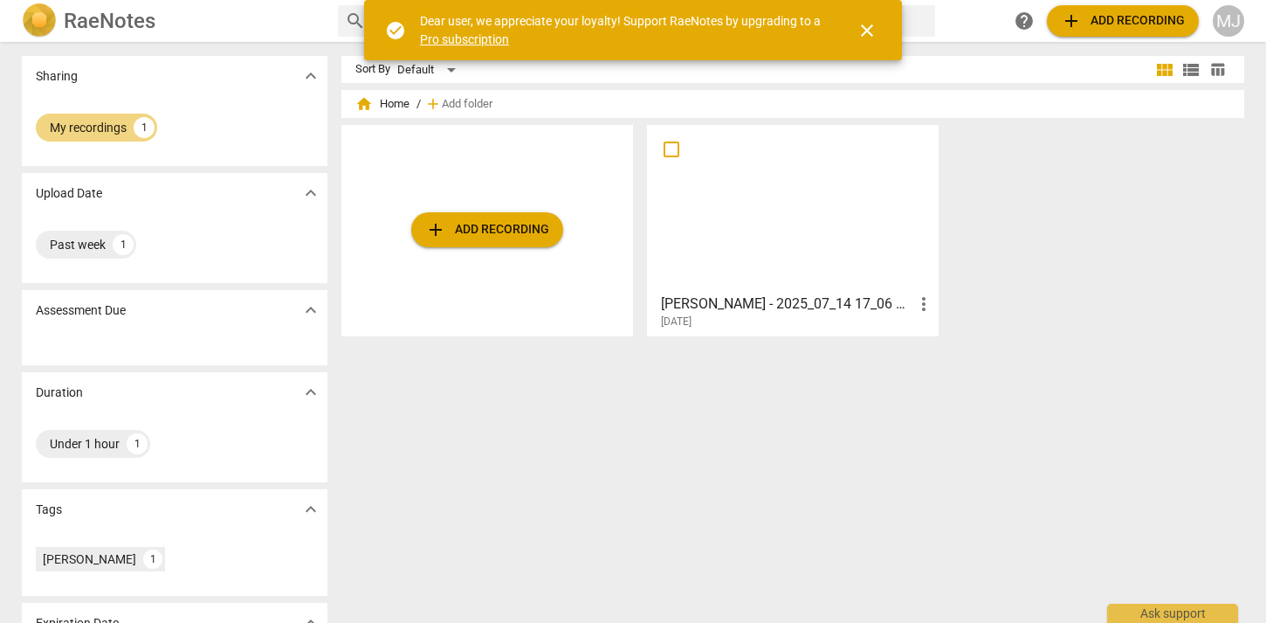
click at [727, 397] on div "Sort By Default view_module view_list table_chart home Home / add Add folder ad…" at bounding box center [799, 332] width 917 height 553
click at [692, 317] on span "[DATE]" at bounding box center [676, 321] width 31 height 15
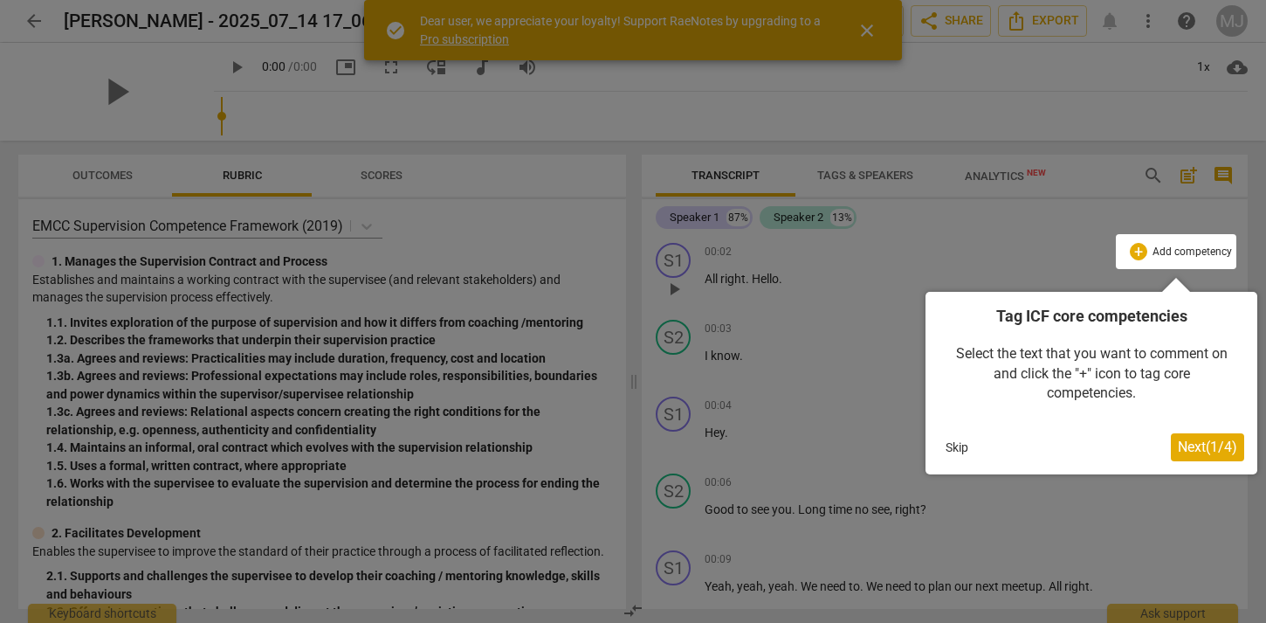
click at [967, 442] on button "Skip" at bounding box center [957, 447] width 37 height 26
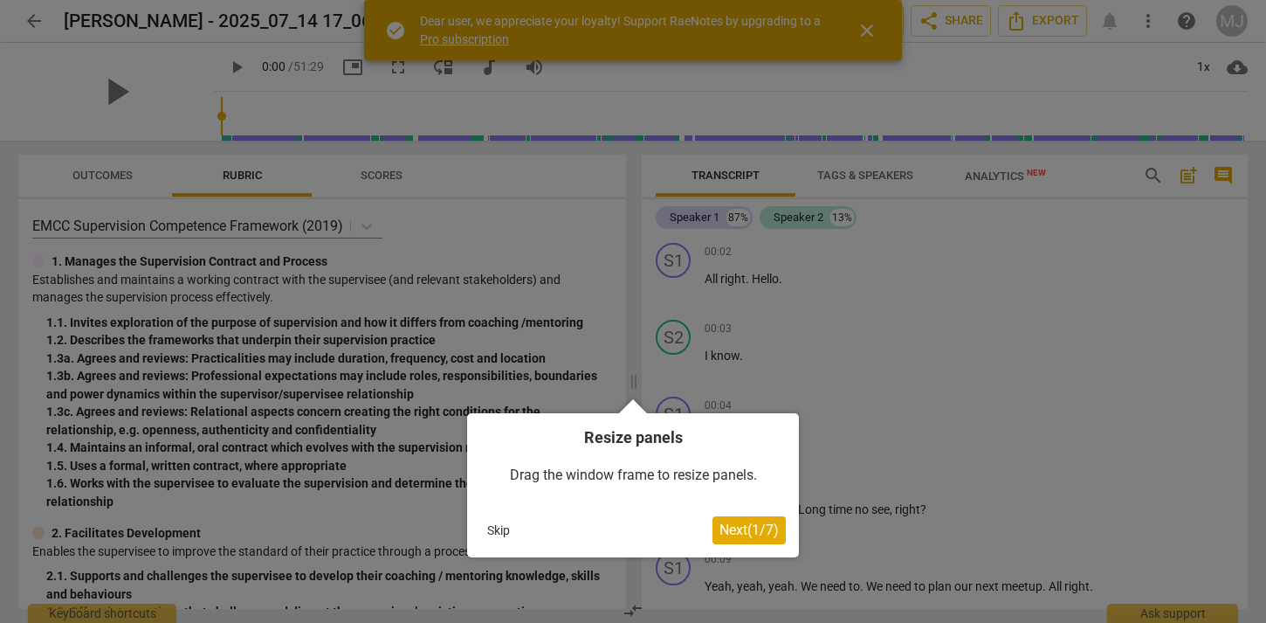
click at [721, 519] on button "Next ( 1 / 7 )" at bounding box center [748, 530] width 73 height 28
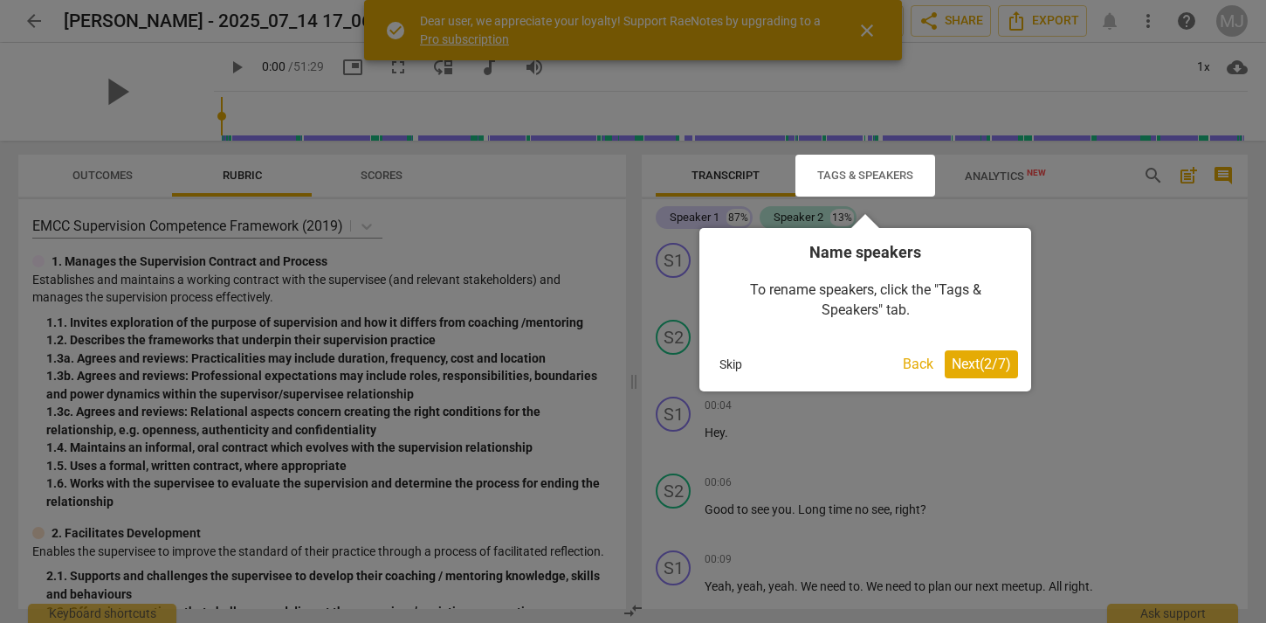
click at [980, 361] on span "Next ( 2 / 7 )" at bounding box center [981, 363] width 59 height 17
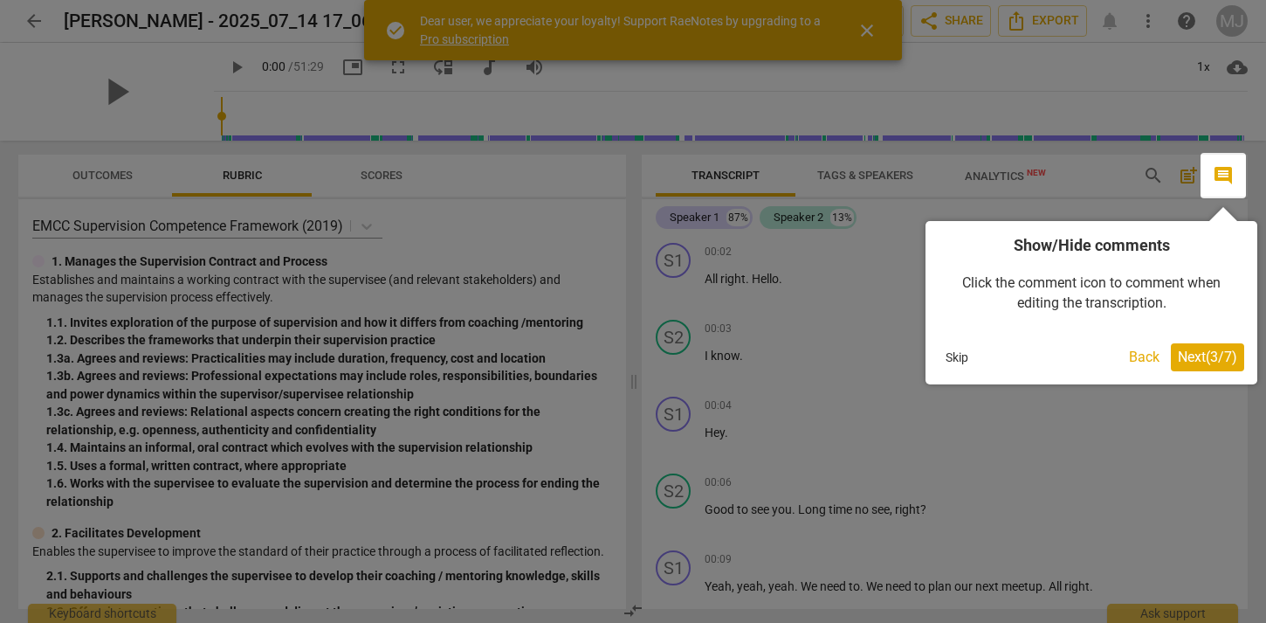
click at [1228, 354] on span "Next ( 3 / 7 )" at bounding box center [1207, 356] width 59 height 17
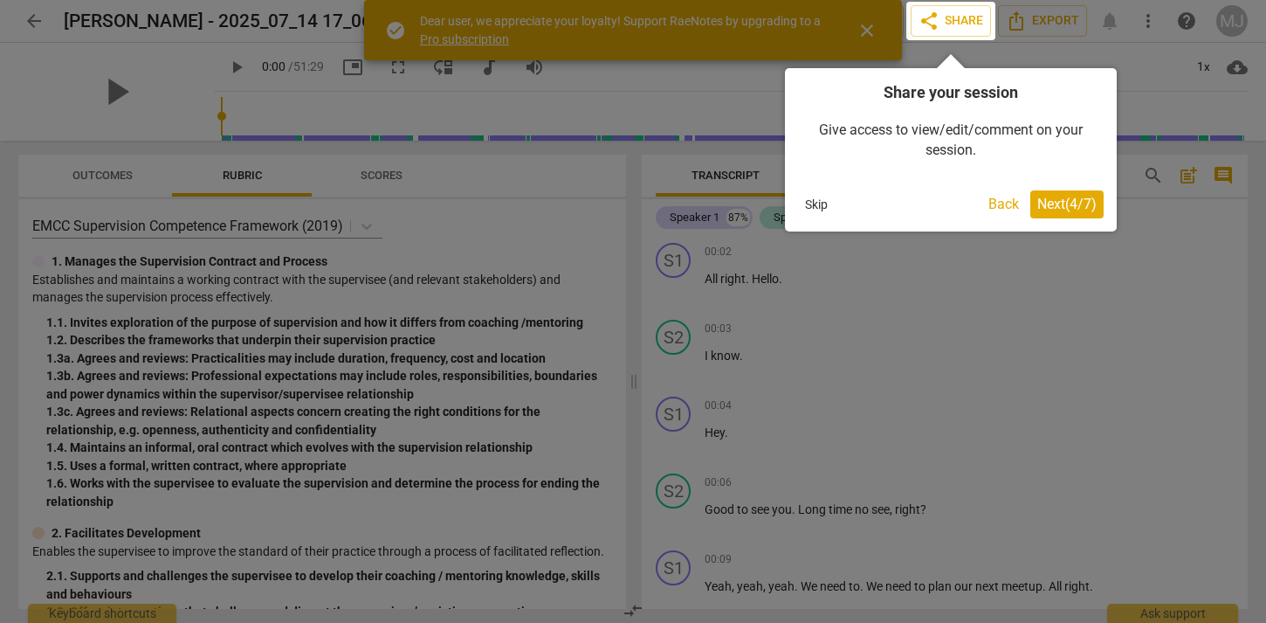
click at [1060, 213] on button "Next ( 4 / 7 )" at bounding box center [1066, 204] width 73 height 28
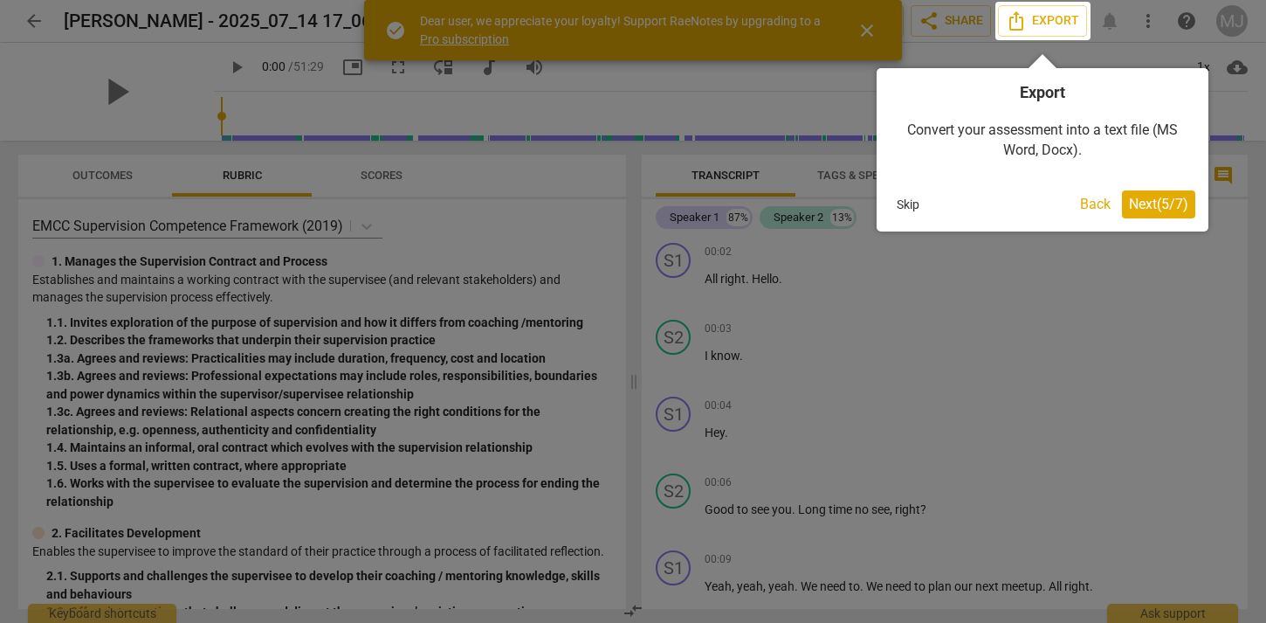
click at [1175, 198] on span "Next ( 5 / 7 )" at bounding box center [1158, 204] width 59 height 17
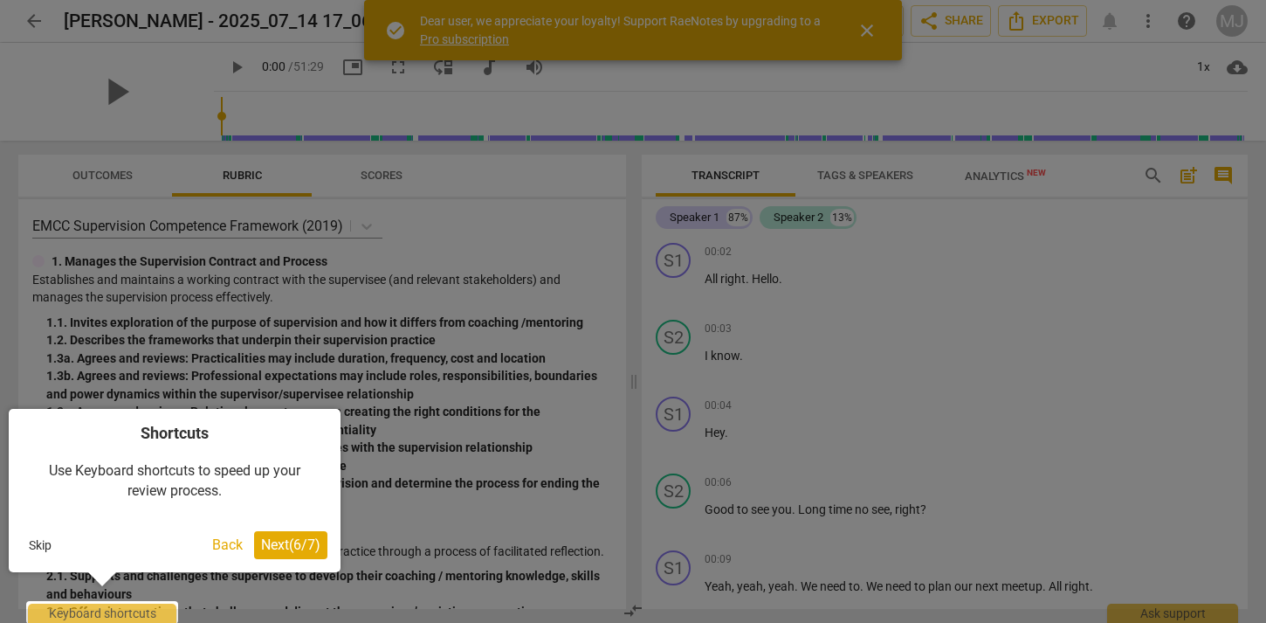
click at [279, 537] on span "Next ( 6 / 7 )" at bounding box center [290, 544] width 59 height 17
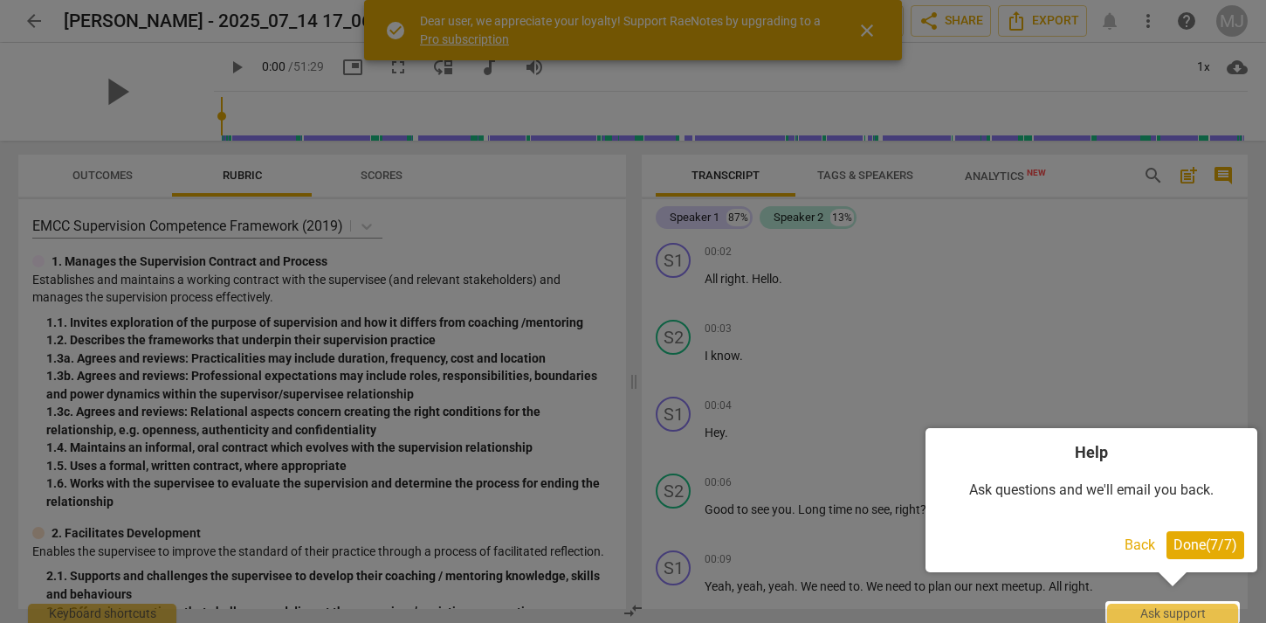
click at [1214, 538] on span "Done ( 7 / 7 )" at bounding box center [1205, 544] width 64 height 17
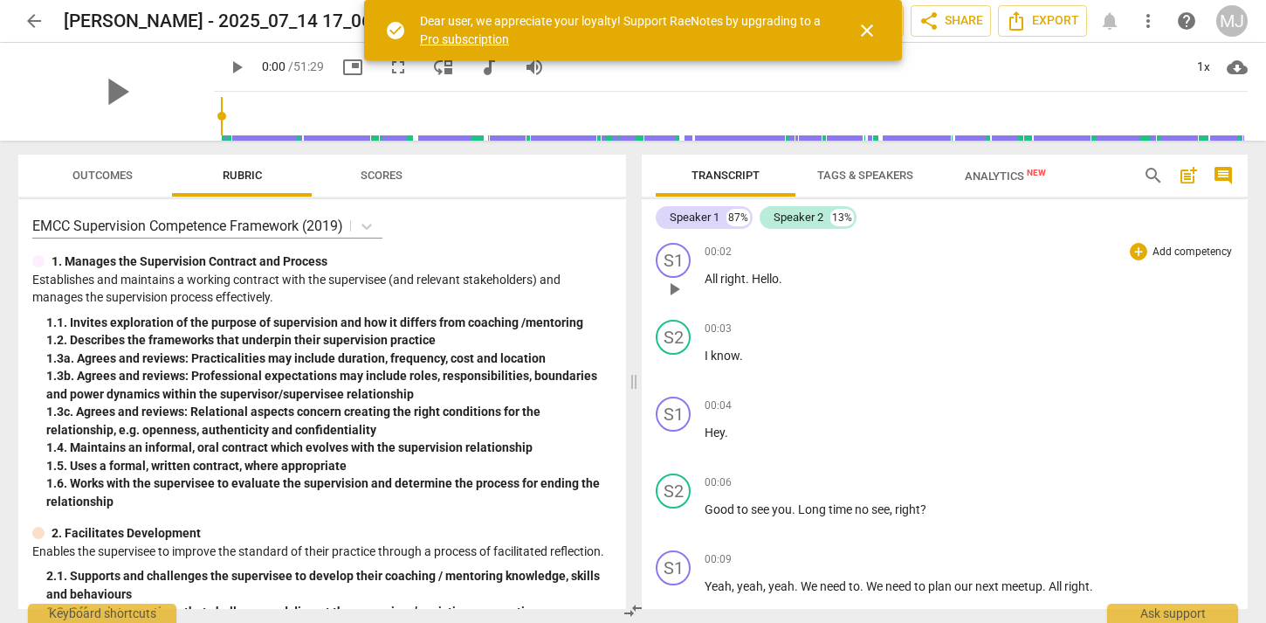
scroll to position [26, 0]
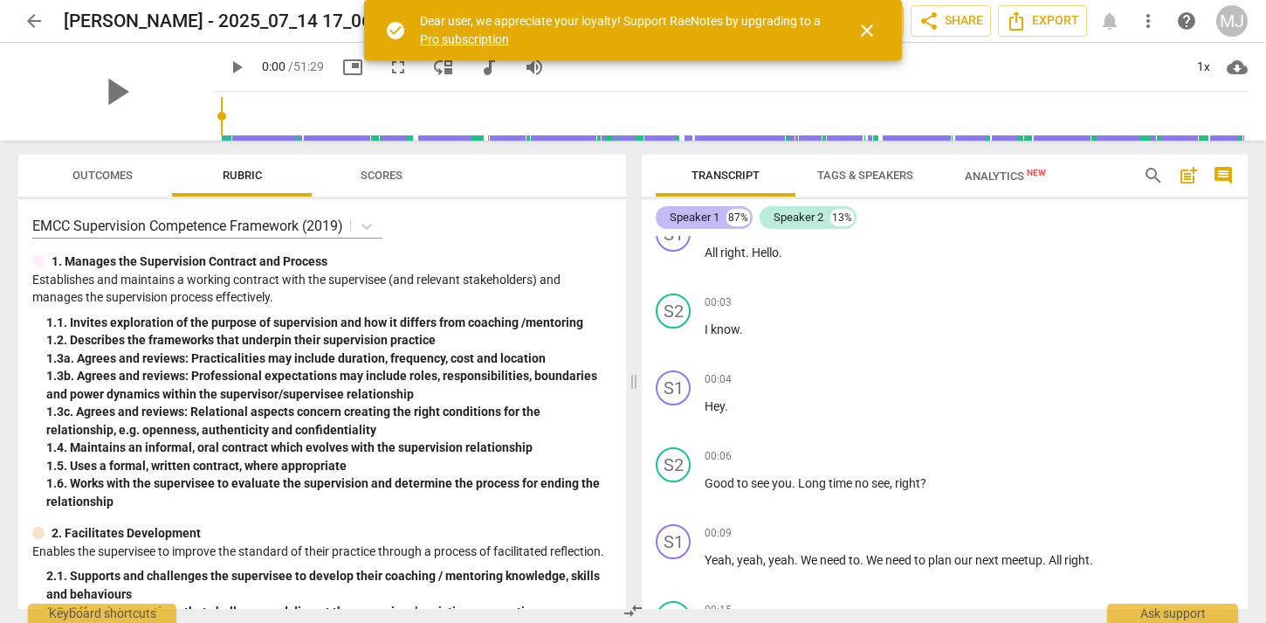
click at [712, 214] on div "Speaker 1" at bounding box center [695, 217] width 50 height 17
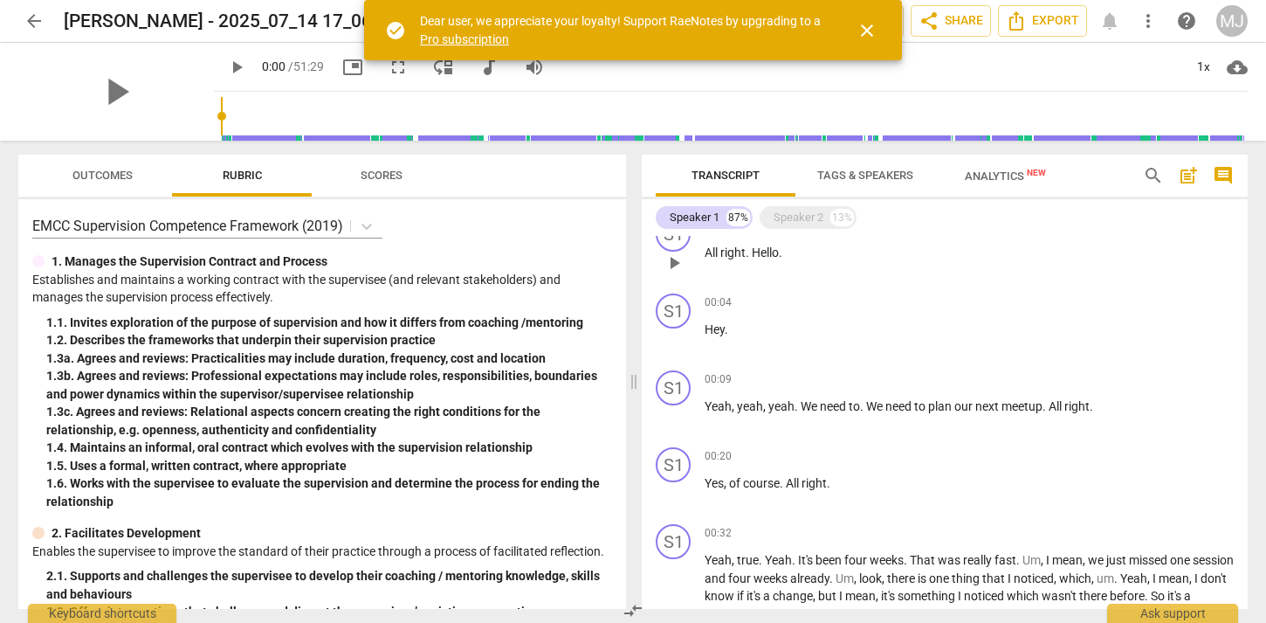
scroll to position [0, 0]
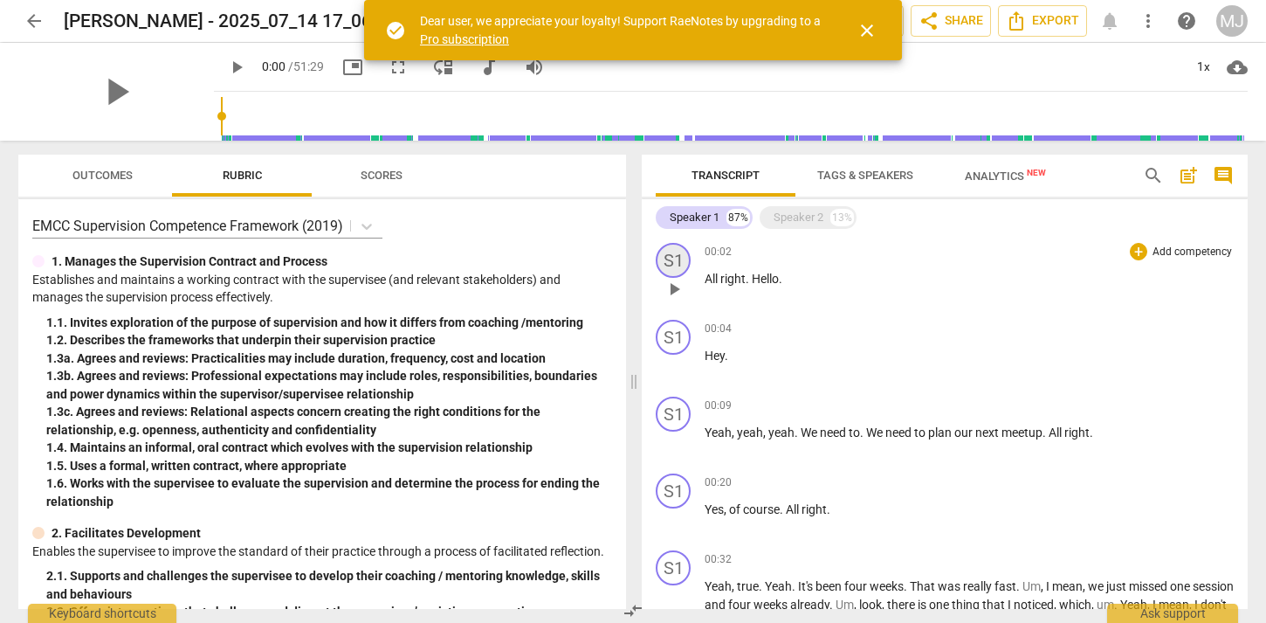
click at [677, 256] on div "S1" at bounding box center [673, 260] width 35 height 35
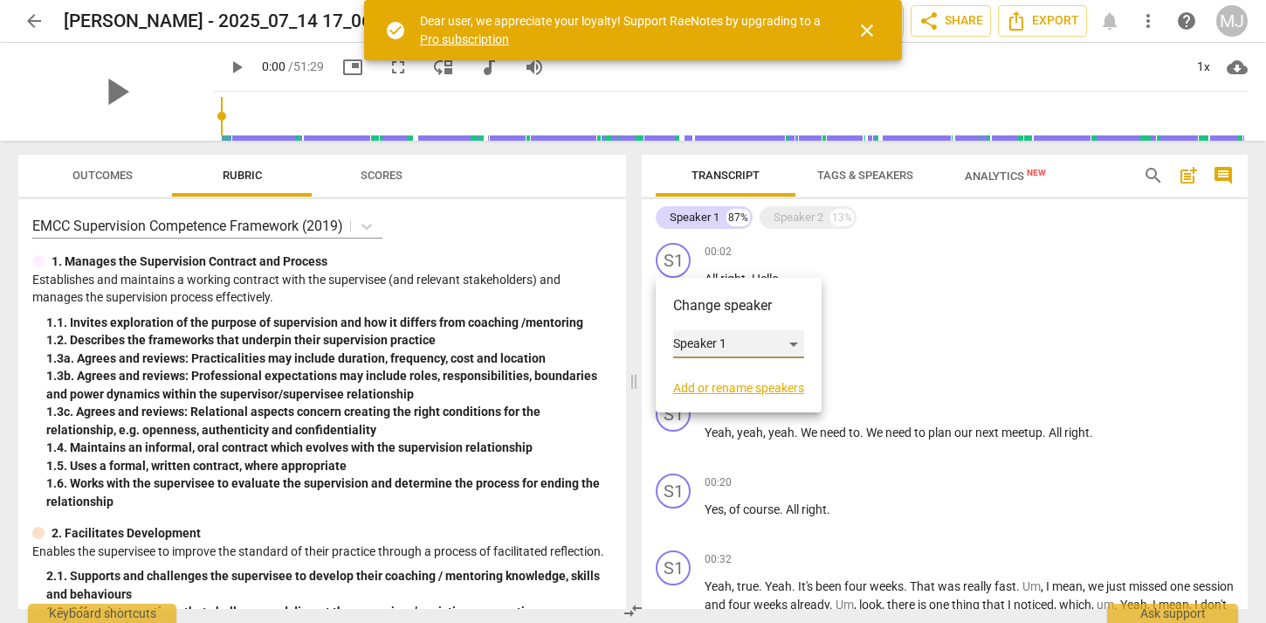
click at [721, 334] on div "Speaker 1" at bounding box center [738, 344] width 131 height 28
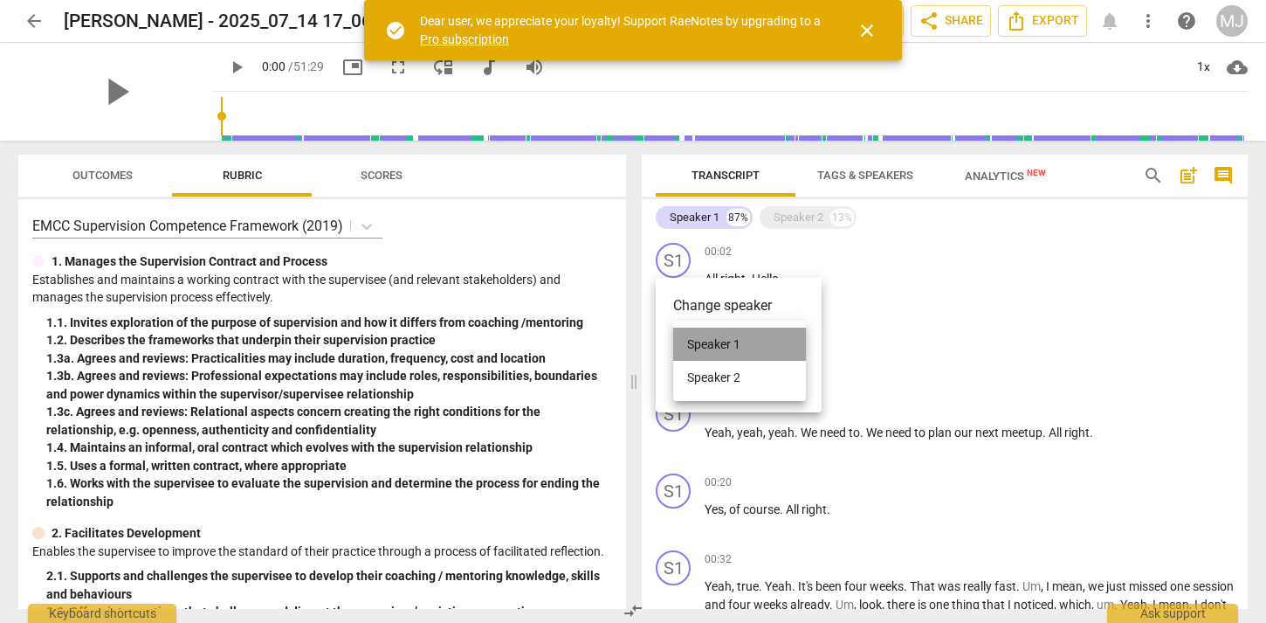
click at [721, 334] on li "Speaker 1" at bounding box center [739, 343] width 133 height 33
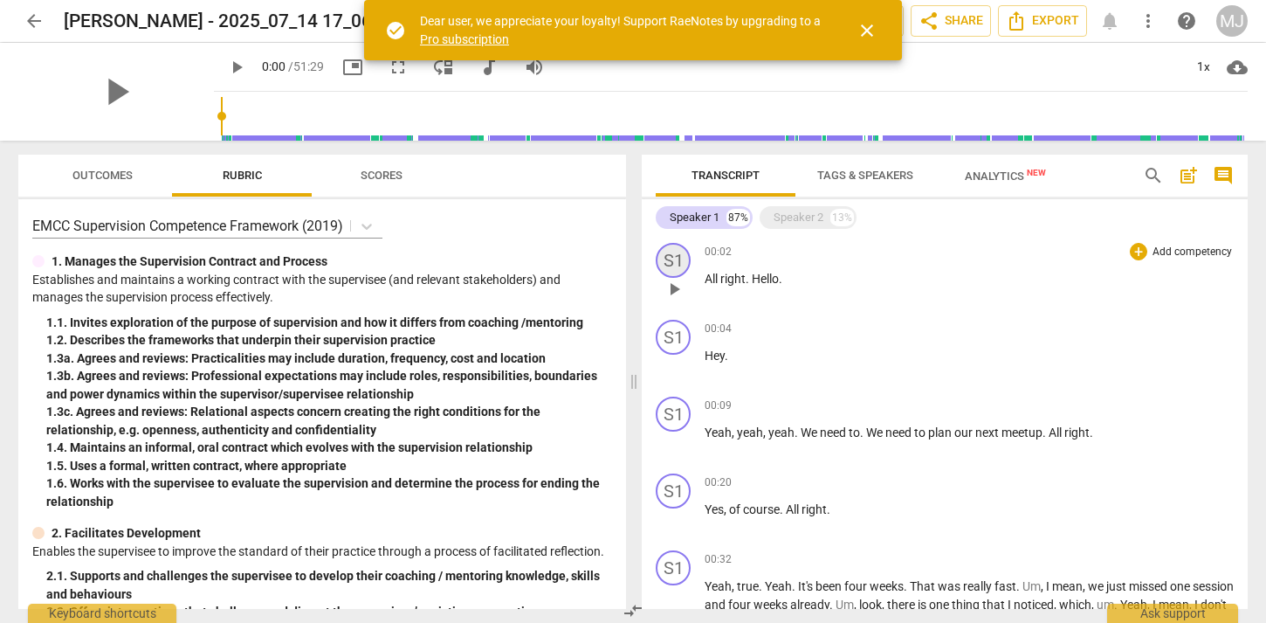
click at [678, 262] on div "S1" at bounding box center [673, 260] width 35 height 35
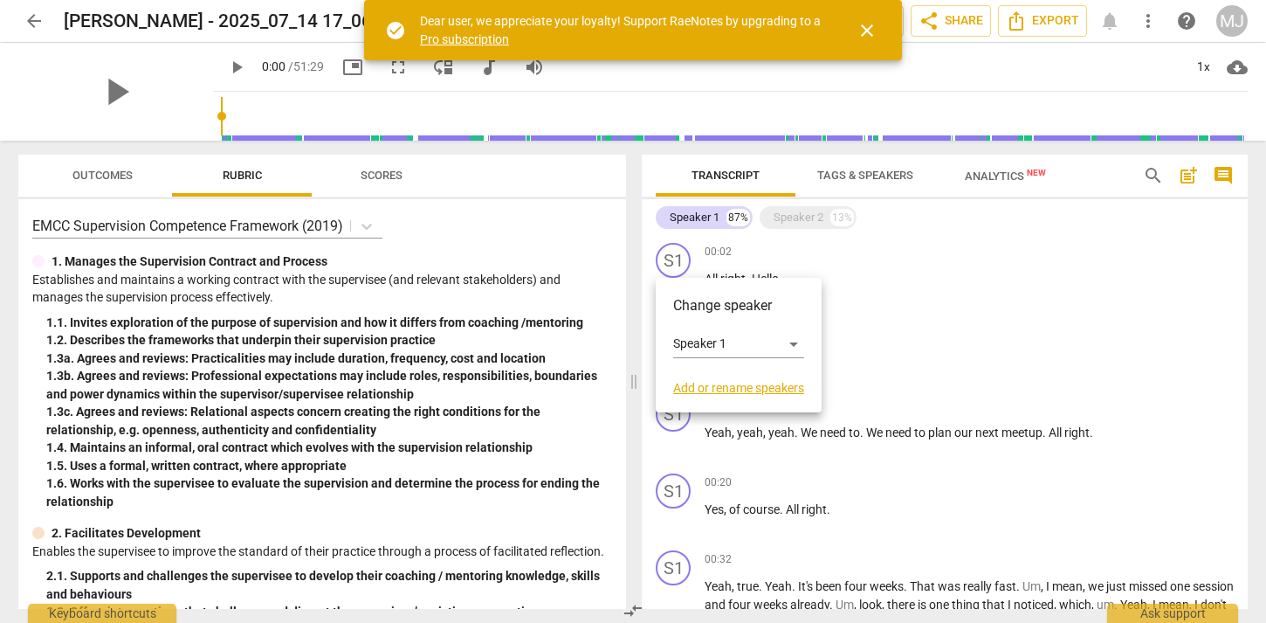
click at [726, 386] on link "Add or rename speakers" at bounding box center [738, 388] width 131 height 14
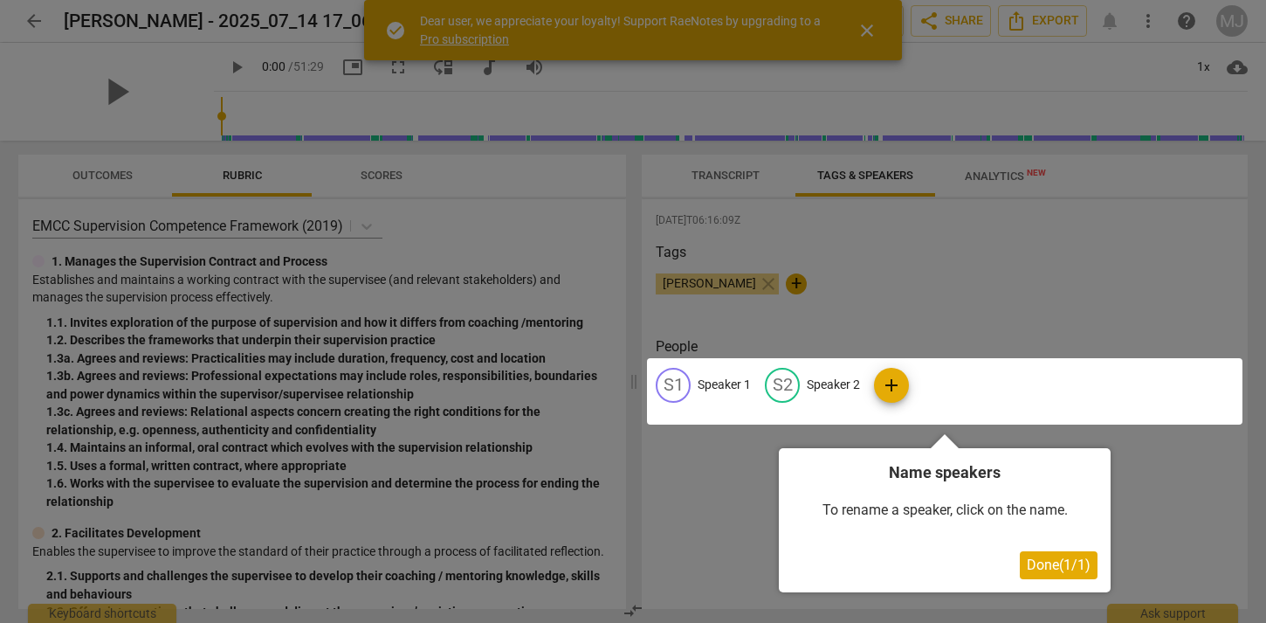
click at [703, 389] on div at bounding box center [944, 391] width 595 height 66
click at [1076, 580] on div "Name speakers To rename a speaker, click on the name. Done ( 1 / 1 )" at bounding box center [945, 520] width 332 height 144
click at [1052, 565] on span "Done ( 1 / 1 )" at bounding box center [1059, 564] width 64 height 17
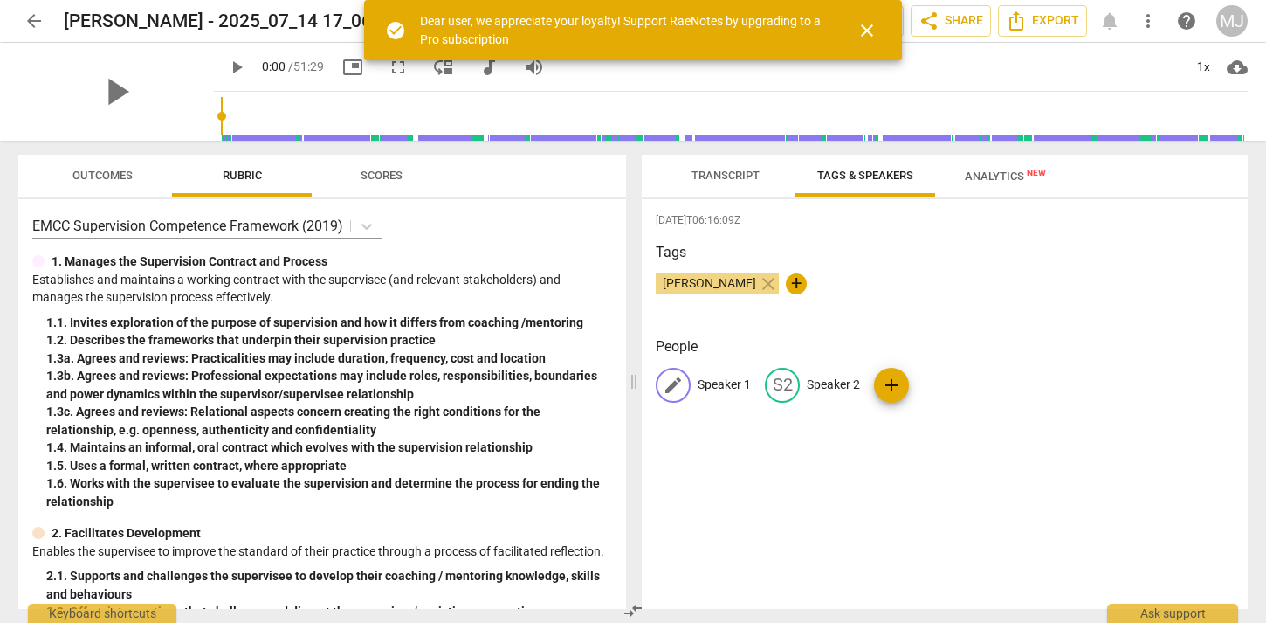
click at [709, 386] on p "Speaker 1" at bounding box center [724, 384] width 53 height 18
type input "Client"
click at [931, 381] on p "Speaker 2" at bounding box center [946, 384] width 53 height 18
type input "Coach"
click at [1031, 484] on div "[DATE]T06:16:09Z Tags [PERSON_NAME] close + People CL Client edit Coach delete …" at bounding box center [945, 403] width 606 height 409
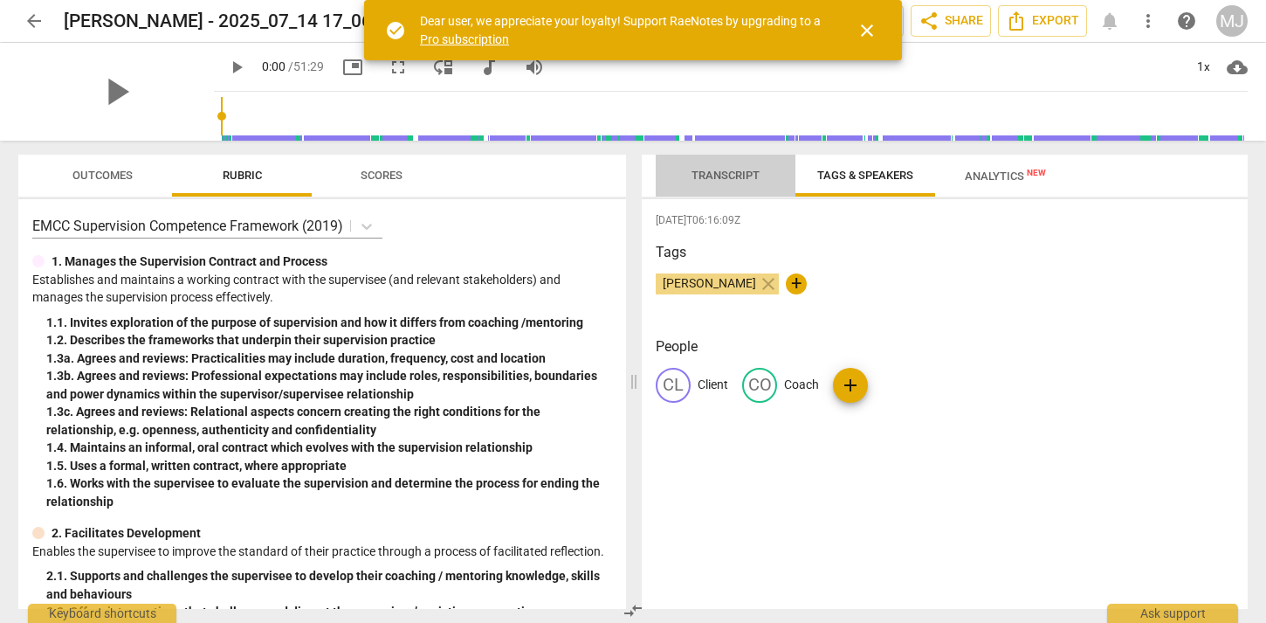
click at [720, 181] on span "Transcript" at bounding box center [726, 175] width 68 height 13
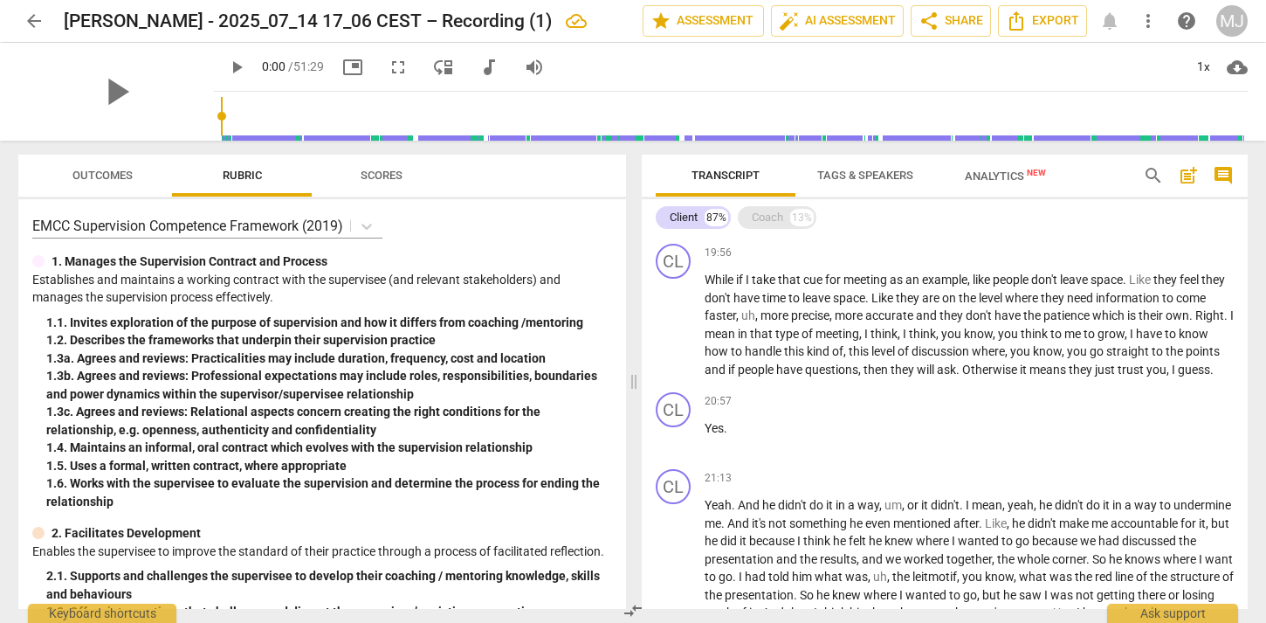
click at [763, 212] on div "Coach" at bounding box center [767, 217] width 31 height 17
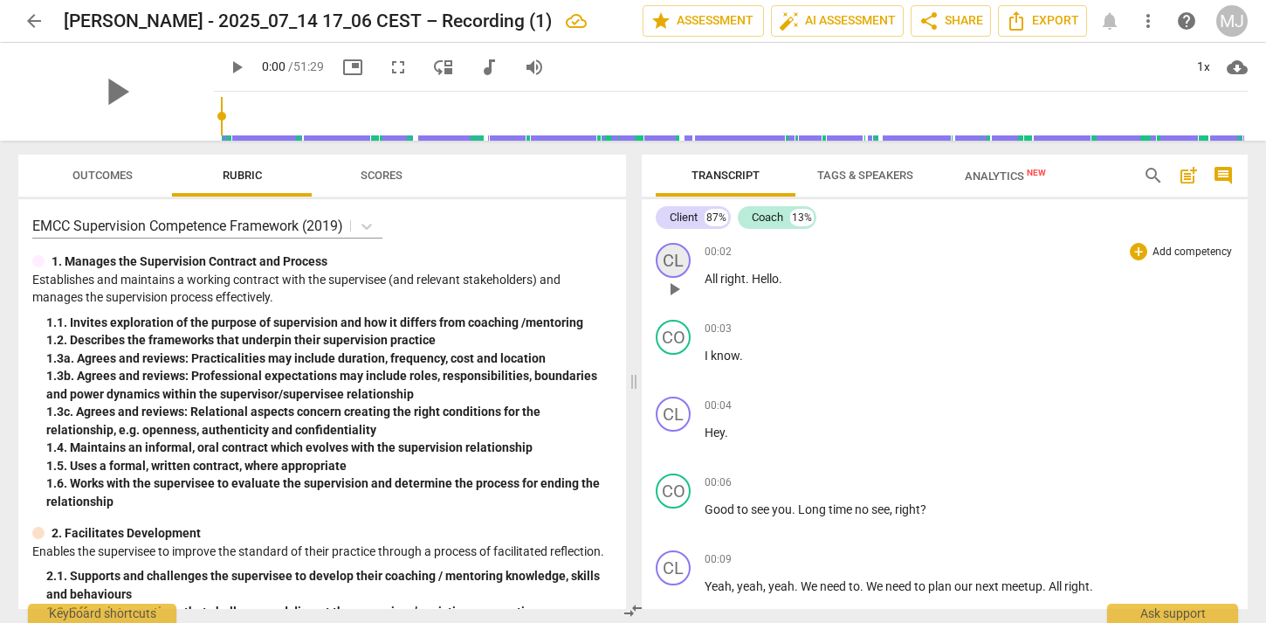
click at [674, 252] on div "CL" at bounding box center [673, 260] width 35 height 35
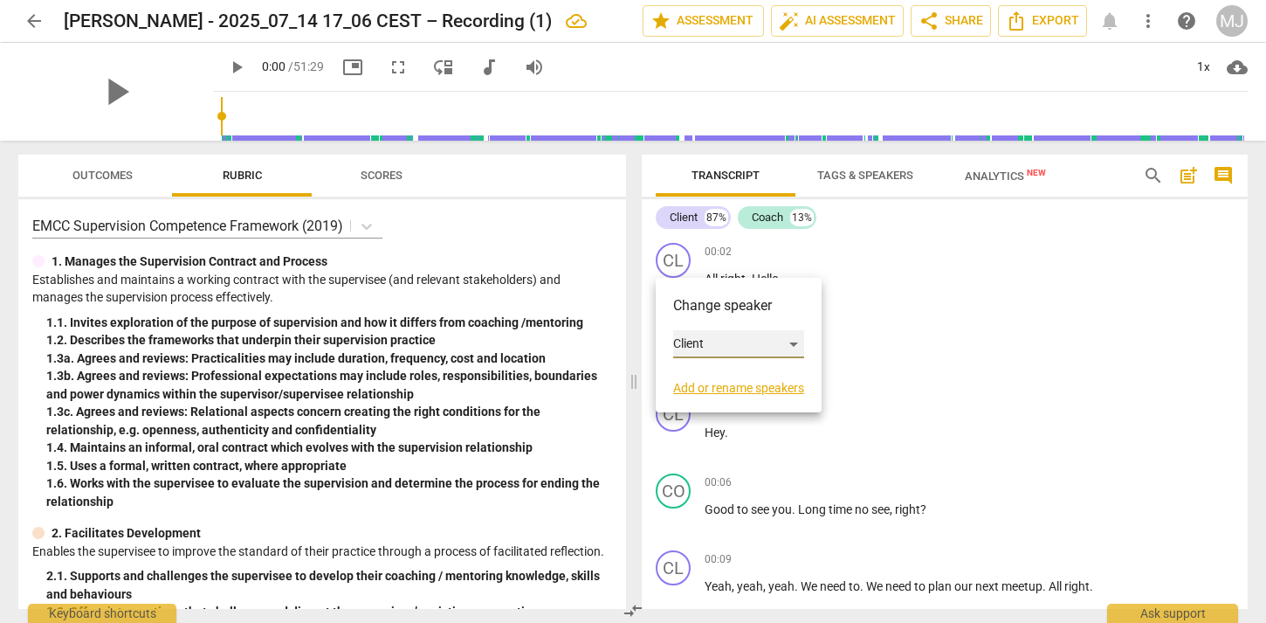
click at [721, 339] on div "Client" at bounding box center [738, 344] width 131 height 28
click at [725, 374] on li "Coach" at bounding box center [739, 377] width 133 height 33
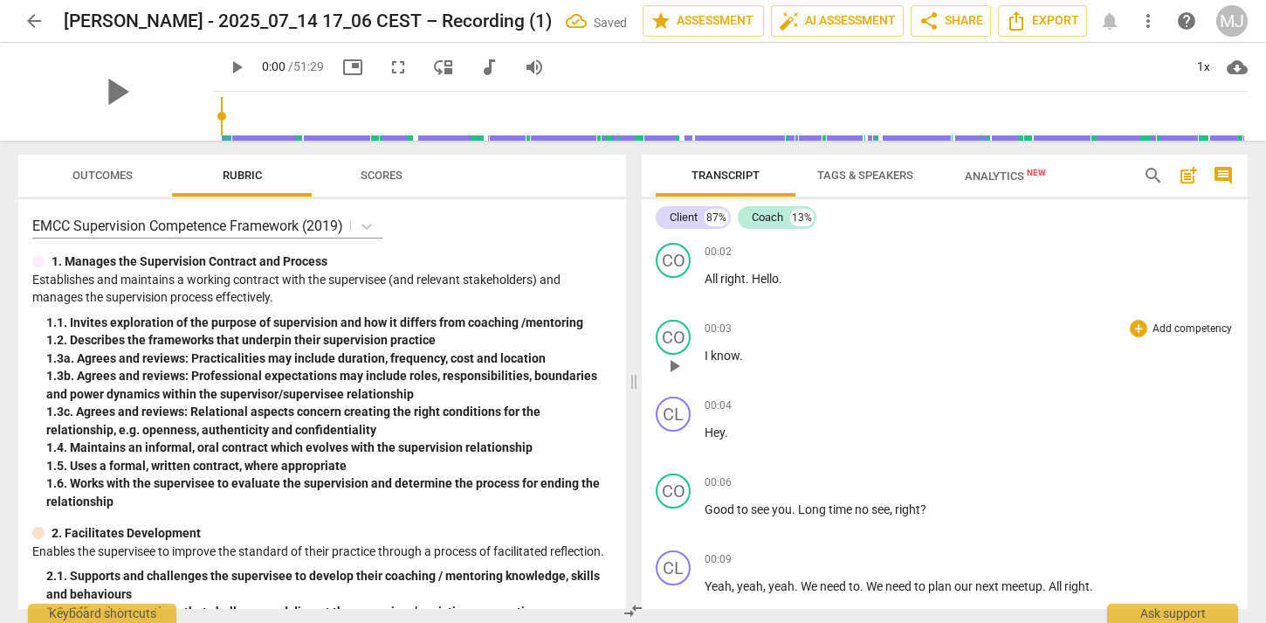
click at [753, 348] on p "I know ." at bounding box center [969, 356] width 529 height 18
click at [737, 353] on span "know" at bounding box center [725, 355] width 29 height 14
drag, startPoint x: 755, startPoint y: 356, endPoint x: 666, endPoint y: 344, distance: 89.9
click at [666, 344] on div "CO play_arrow pause 00:03 + Add competency keyboard_arrow_right I know ." at bounding box center [945, 351] width 606 height 77
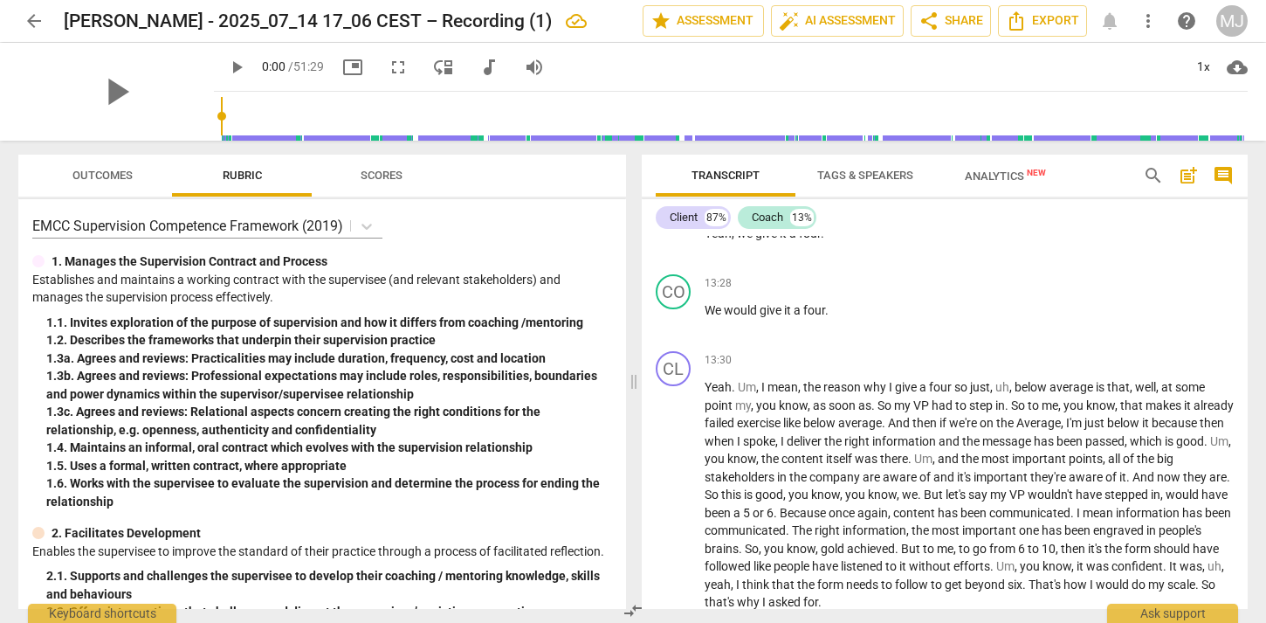
scroll to position [3098, 0]
drag, startPoint x: 723, startPoint y: 351, endPoint x: 697, endPoint y: 349, distance: 26.3
click at [697, 347] on div "CO play_arrow pause 13:28 + Add competency keyboard_arrow_right We would give i…" at bounding box center [945, 309] width 606 height 77
click at [863, 487] on span "company" at bounding box center [835, 480] width 53 height 14
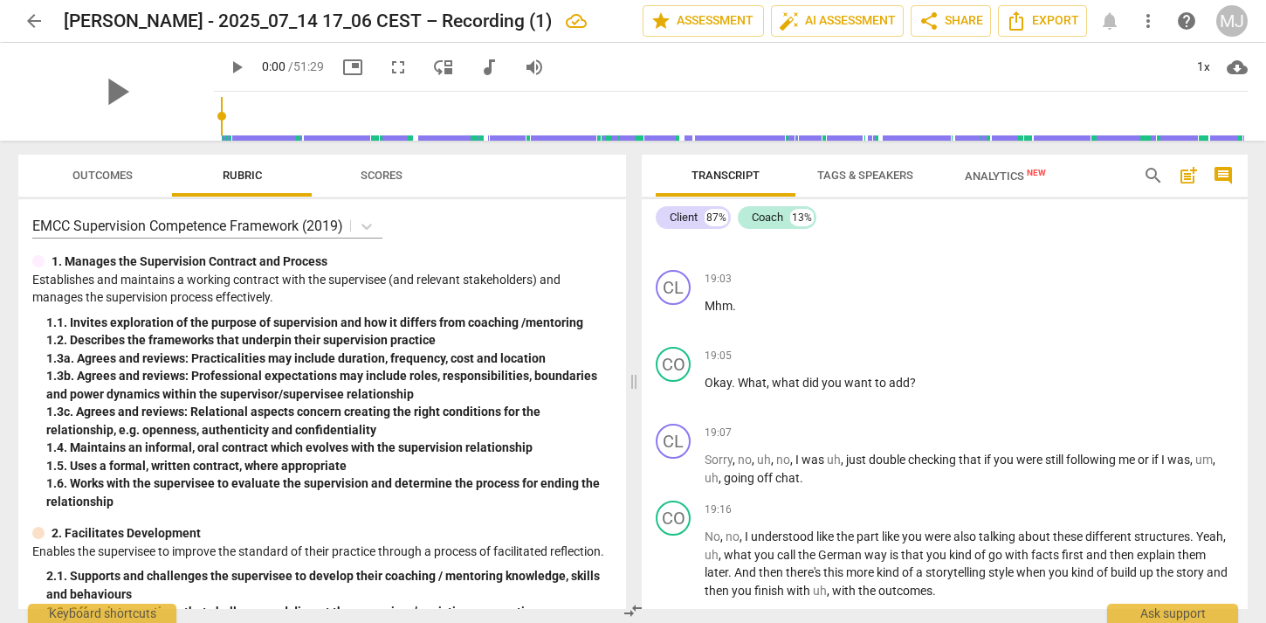
scroll to position [4056, 0]
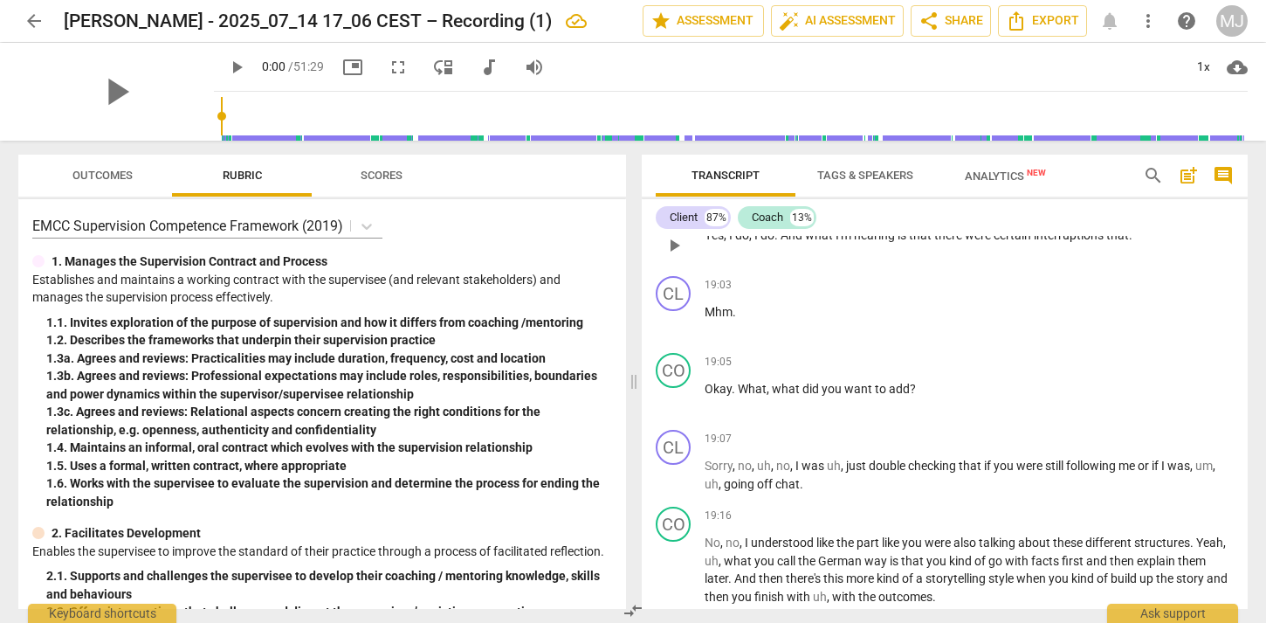
click at [1128, 242] on span "that" at bounding box center [1117, 235] width 23 height 14
drag, startPoint x: 1139, startPoint y: 289, endPoint x: 1112, endPoint y: 290, distance: 27.1
click at [1112, 244] on p "Yes , I do , I do . And what I'm hearing is that there were certain interruptio…" at bounding box center [969, 235] width 529 height 18
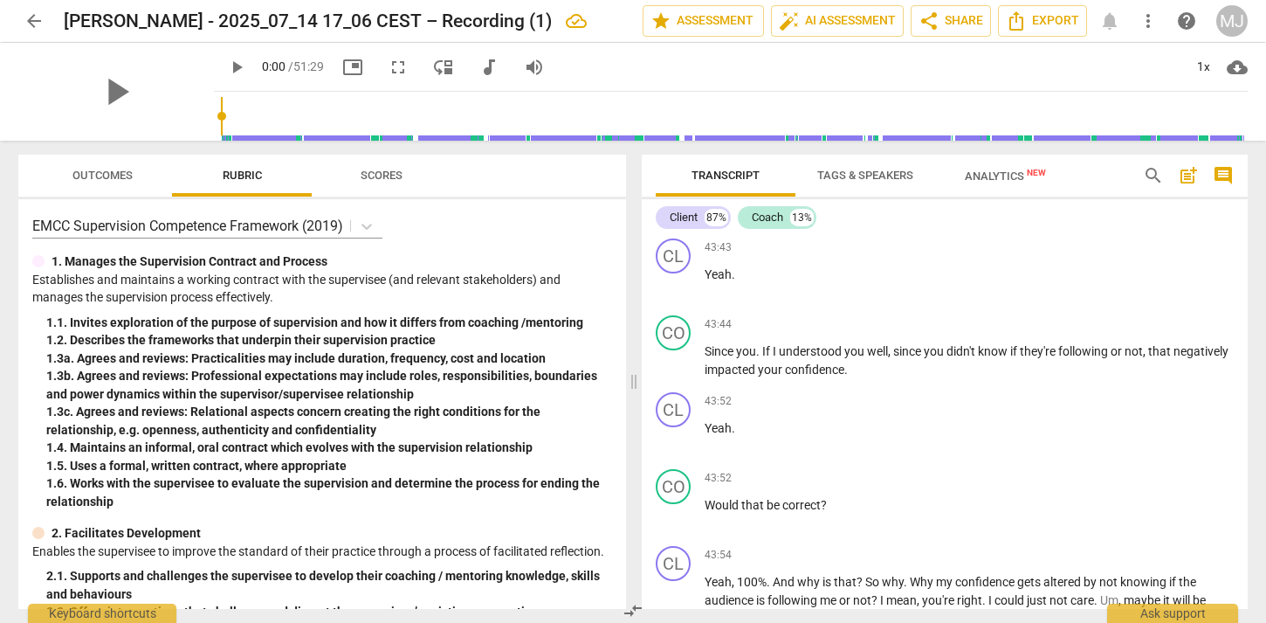
scroll to position [9396, 0]
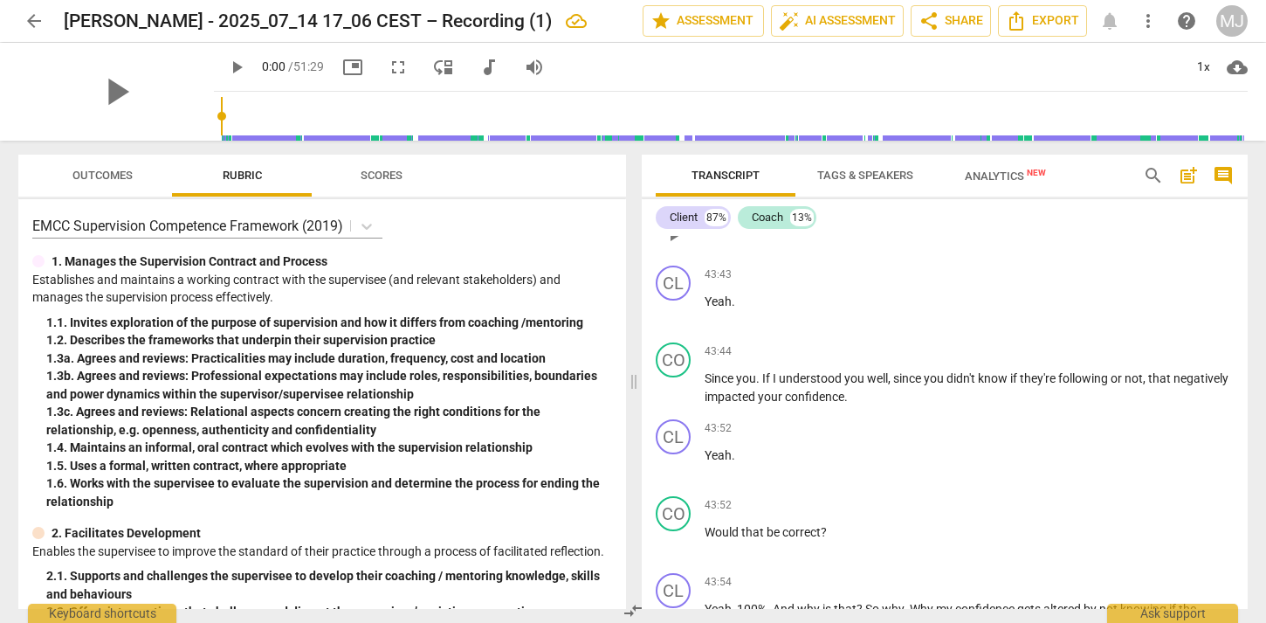
click at [1162, 231] on span "and" at bounding box center [1164, 224] width 21 height 14
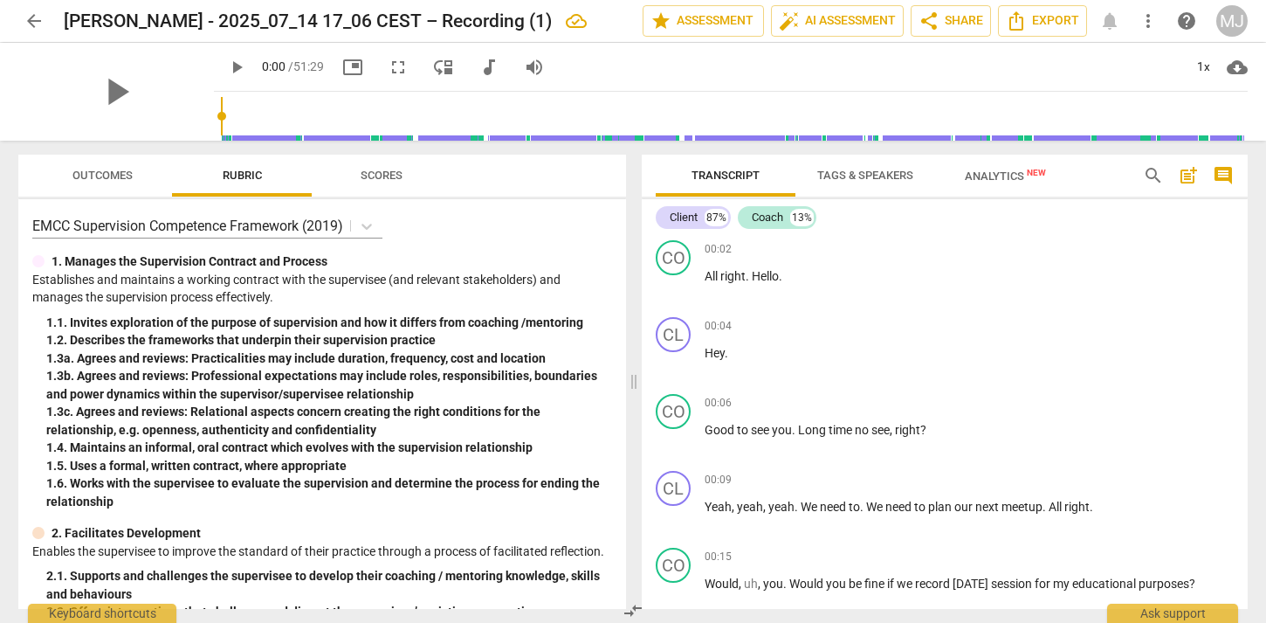
scroll to position [0, 0]
click at [932, 22] on span "share" at bounding box center [929, 20] width 21 height 21
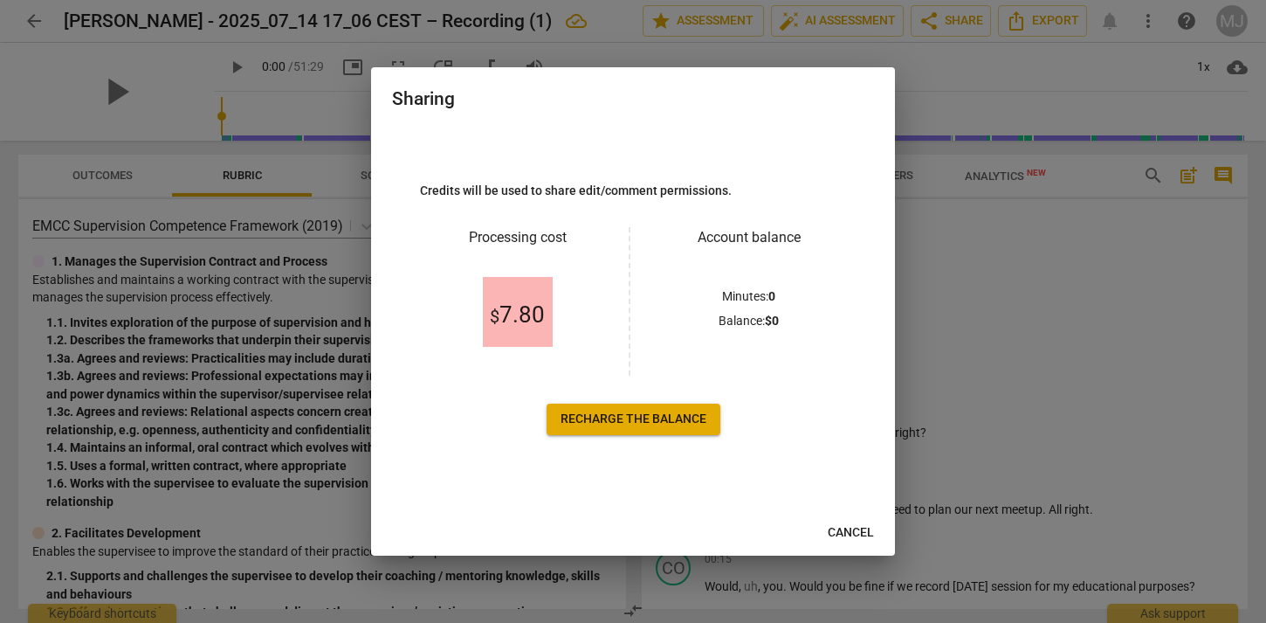
click at [843, 513] on div "Sharing Credits will be used to share edit/comment permissions. Processing cost…" at bounding box center [633, 311] width 524 height 488
click at [853, 524] on span "Cancel" at bounding box center [851, 532] width 46 height 17
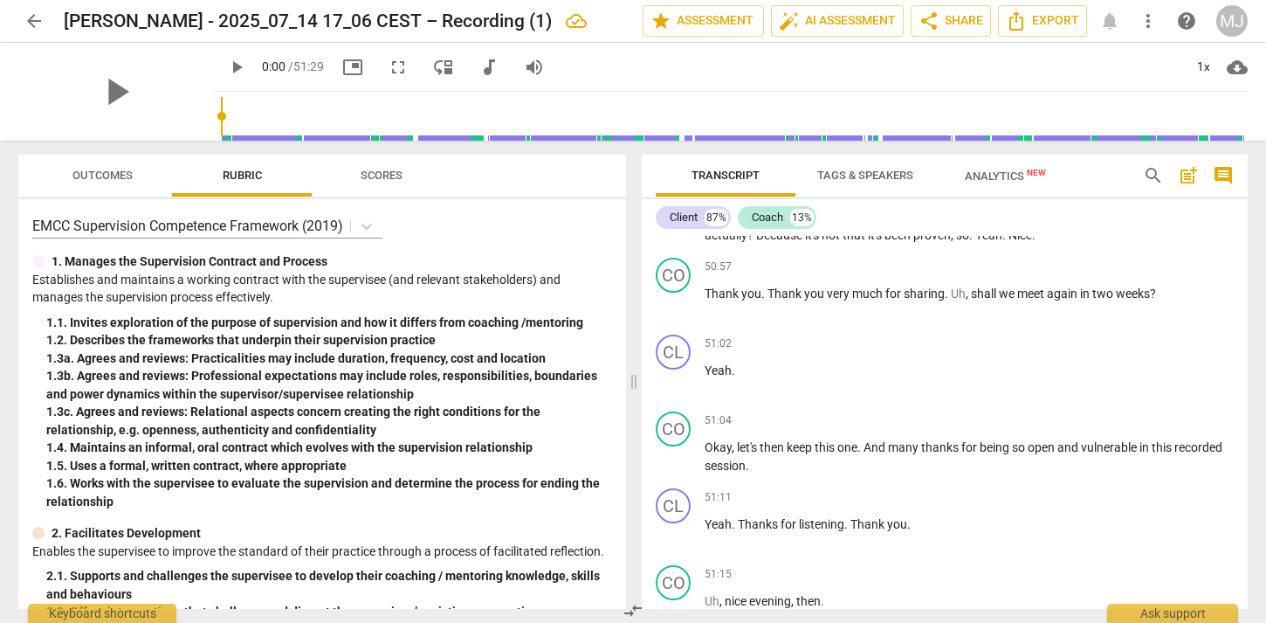
scroll to position [11240, 0]
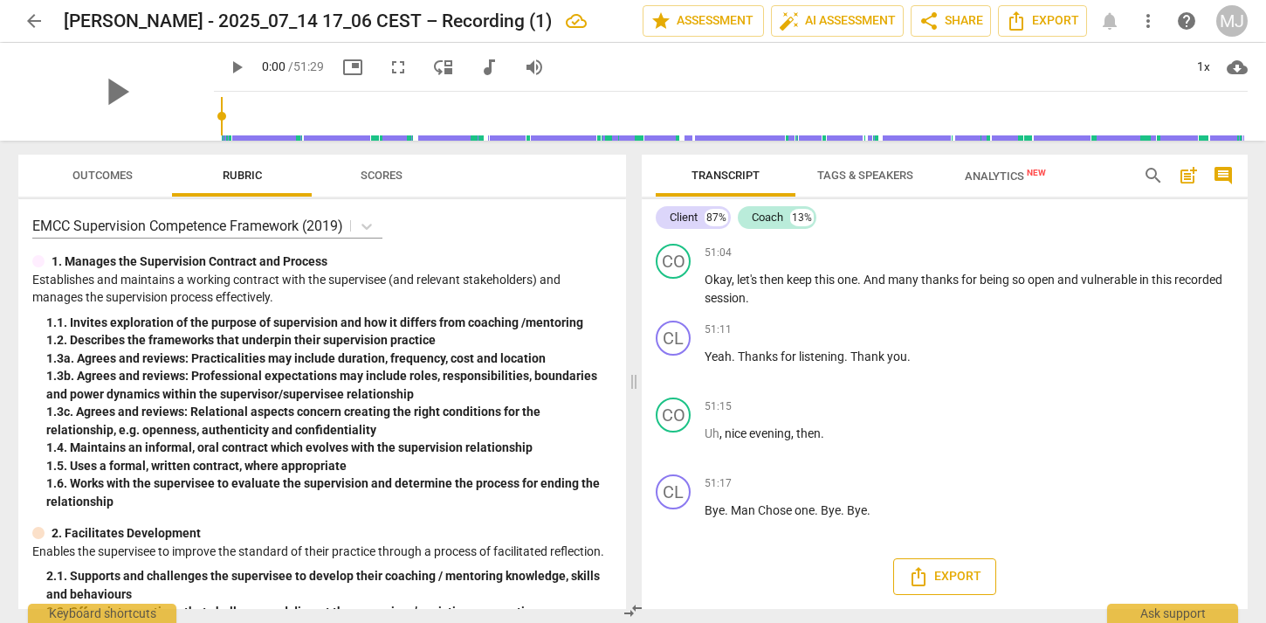
click at [919, 580] on icon "Export" at bounding box center [918, 576] width 21 height 21
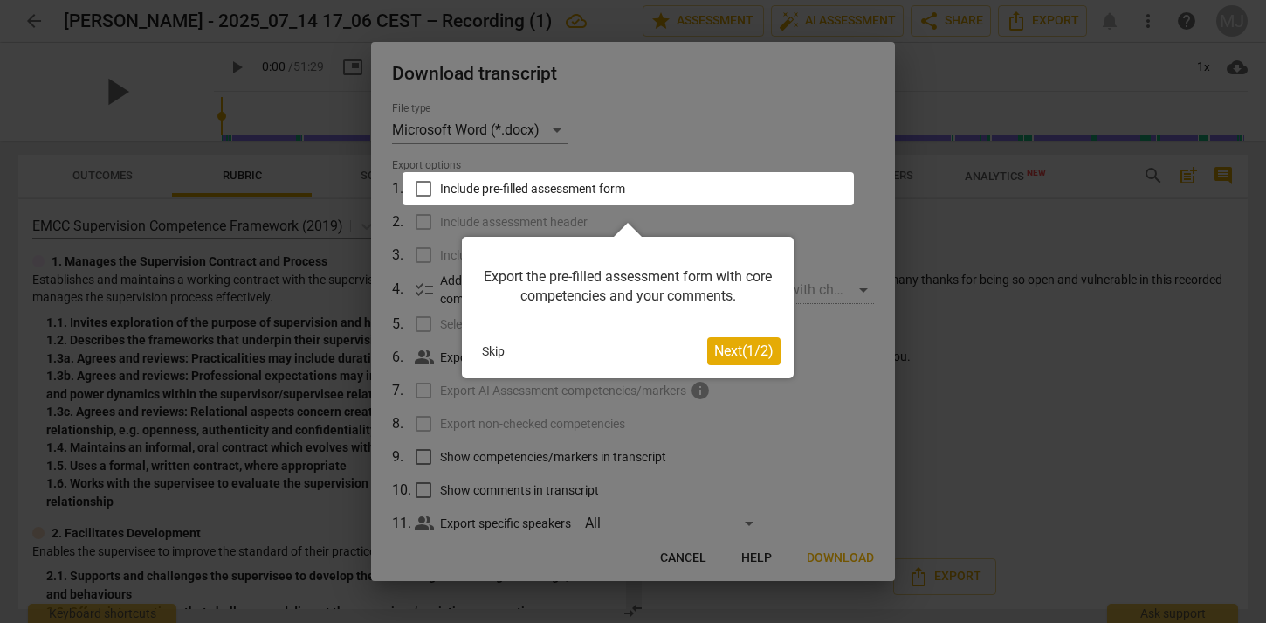
click at [733, 357] on span "Next ( 1 / 2 )" at bounding box center [743, 350] width 59 height 17
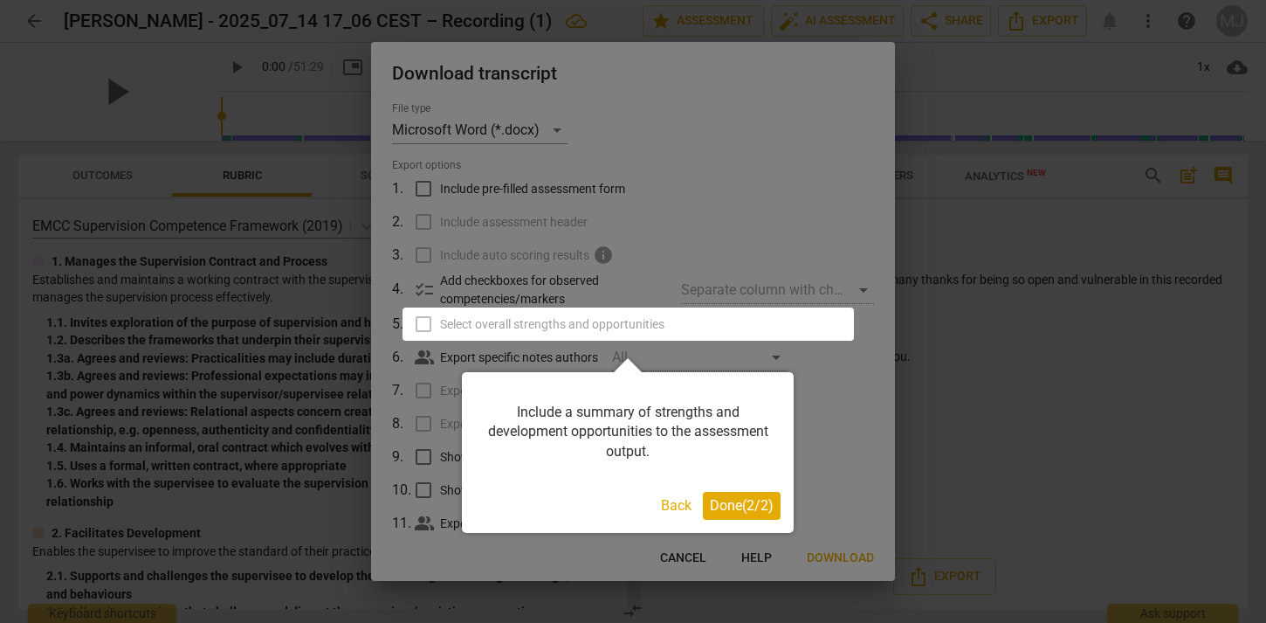
click at [753, 506] on span "Done ( 2 / 2 )" at bounding box center [742, 505] width 64 height 17
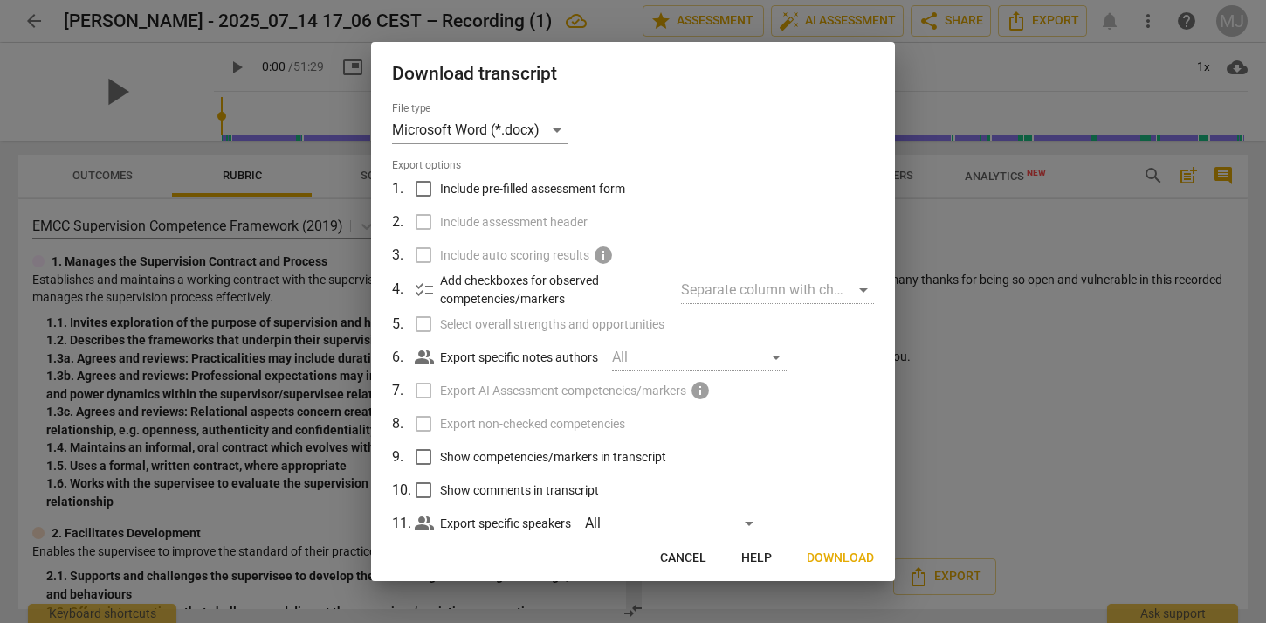
scroll to position [39, 0]
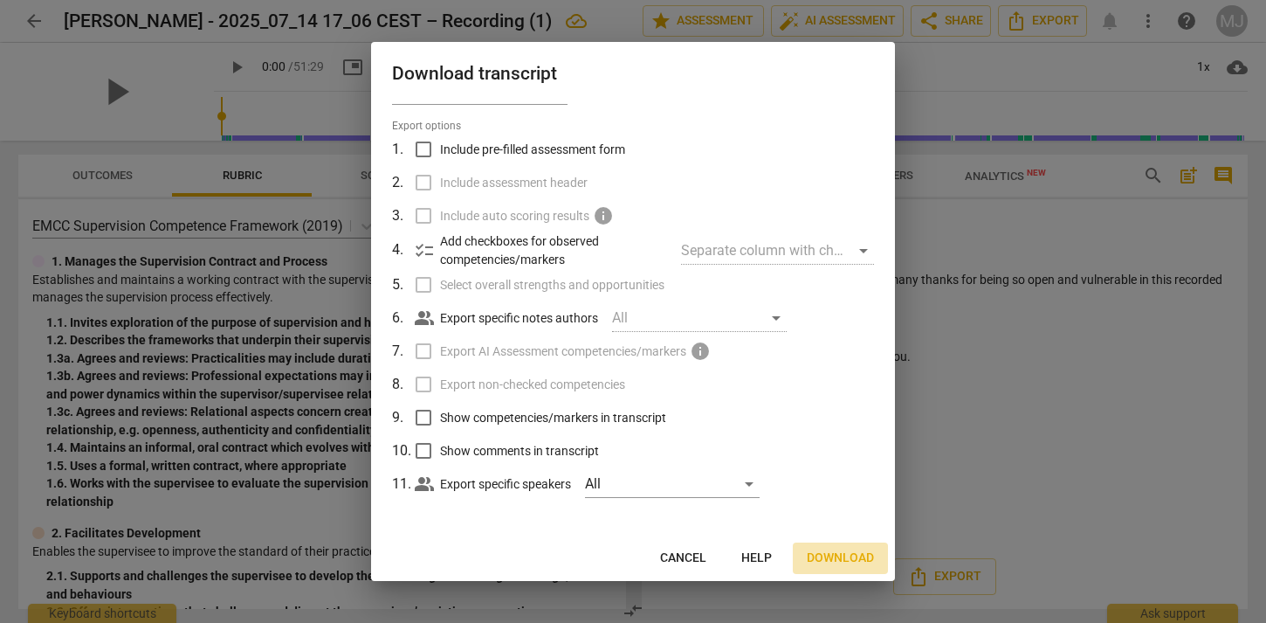
click at [836, 556] on span "Download" at bounding box center [840, 557] width 67 height 17
